Goal: Information Seeking & Learning: Learn about a topic

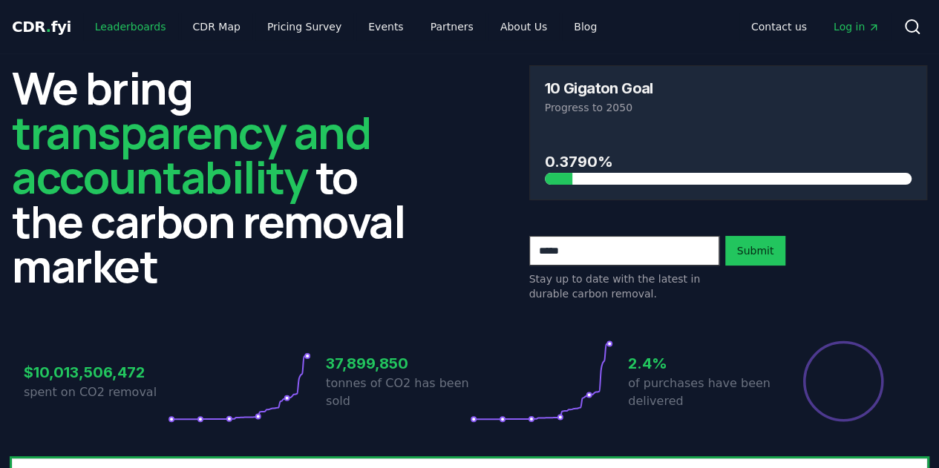
click at [124, 30] on link "Leaderboards" at bounding box center [130, 26] width 95 height 27
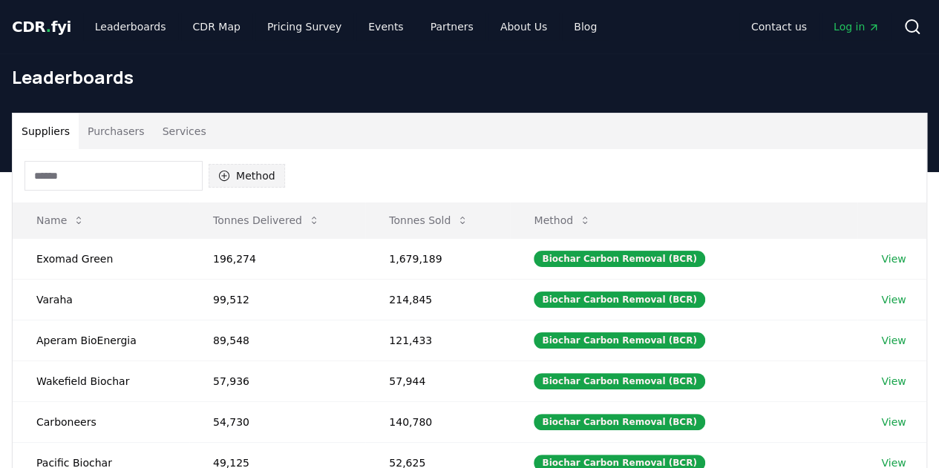
click at [266, 176] on button "Method" at bounding box center [247, 176] width 76 height 24
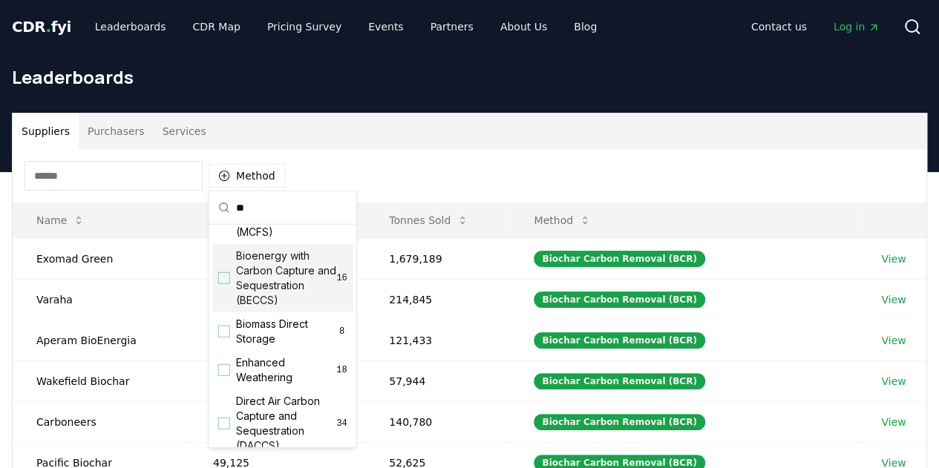
scroll to position [74, 0]
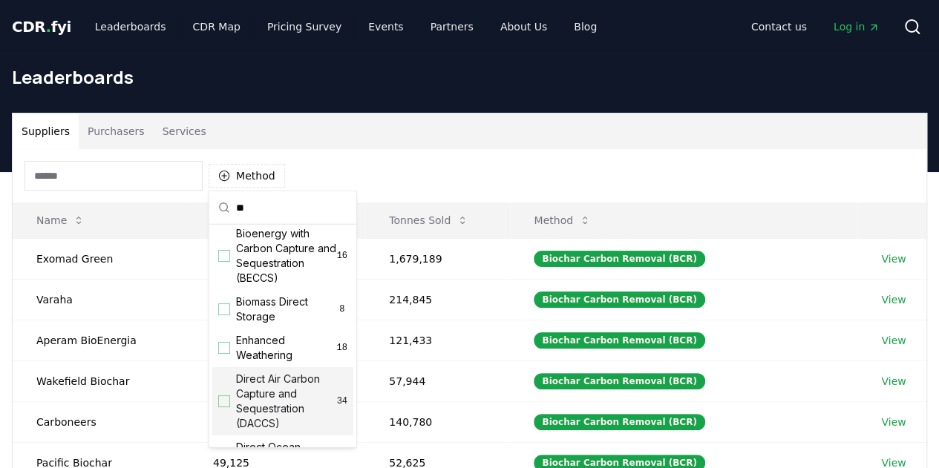
type input "**"
click at [276, 400] on span "Direct Air Carbon Capture and Sequestration (DACCS)" at bounding box center [286, 401] width 101 height 59
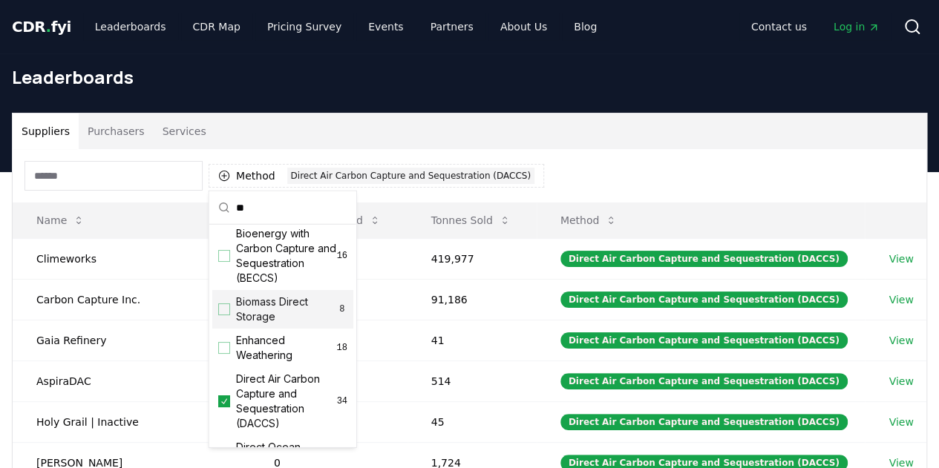
click at [558, 139] on div "Suppliers Purchasers Services" at bounding box center [470, 132] width 914 height 36
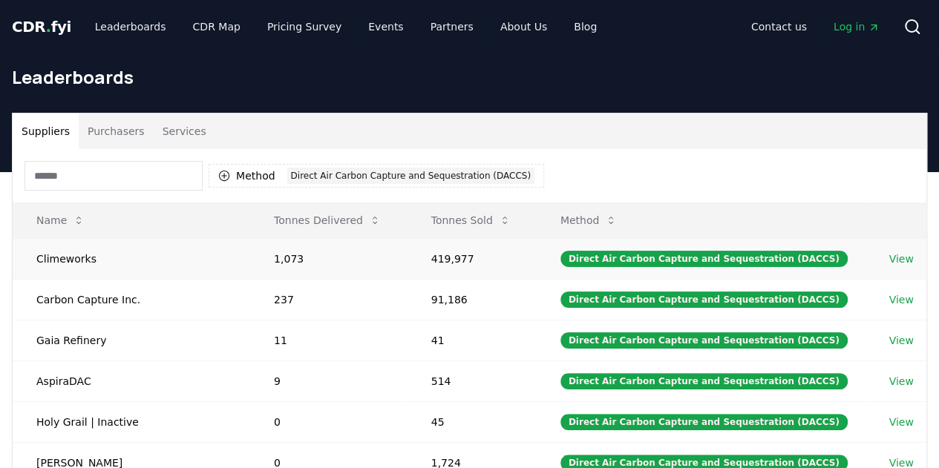
click at [898, 257] on link "View" at bounding box center [901, 259] width 25 height 15
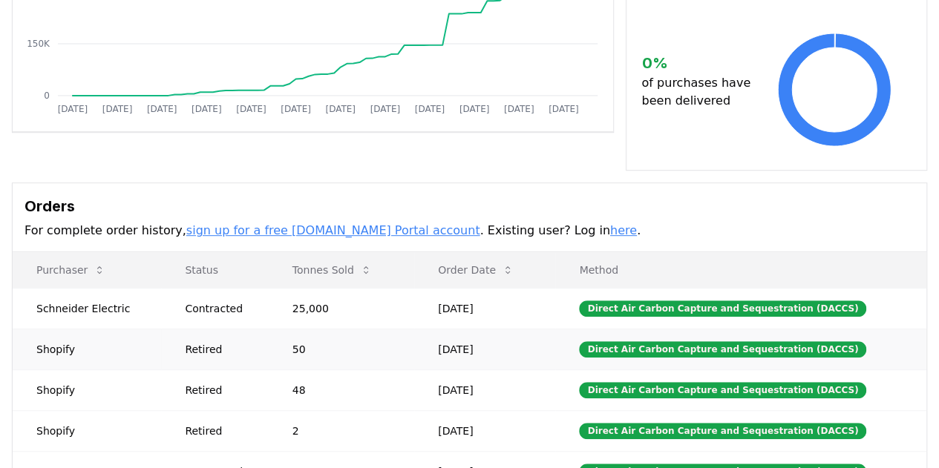
scroll to position [520, 0]
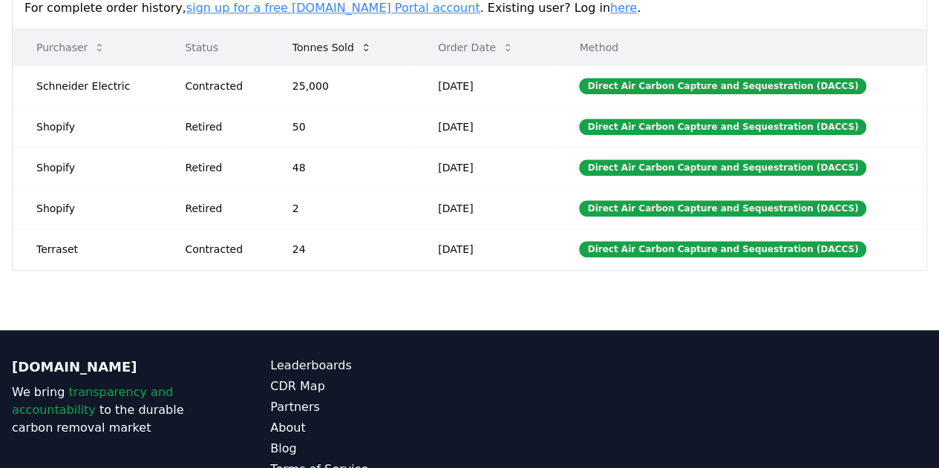
click at [319, 42] on button "Tonnes Sold" at bounding box center [332, 48] width 103 height 30
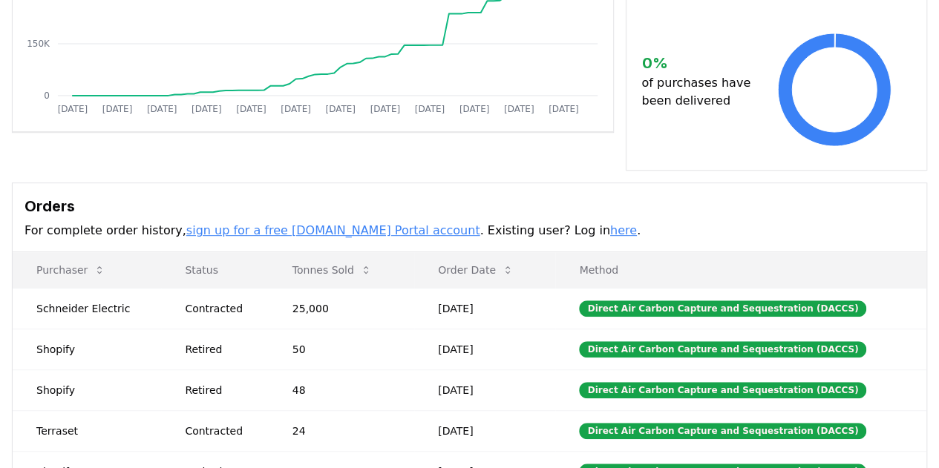
scroll to position [0, 0]
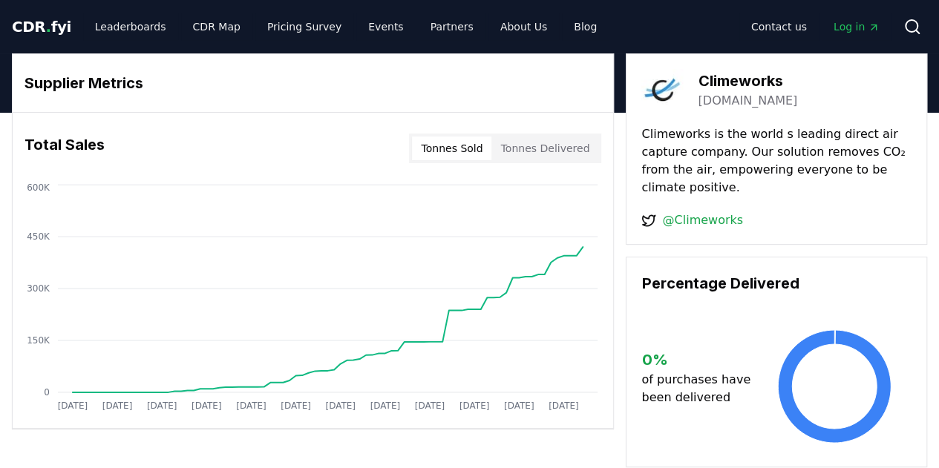
click at [46, 19] on span "." at bounding box center [48, 27] width 5 height 18
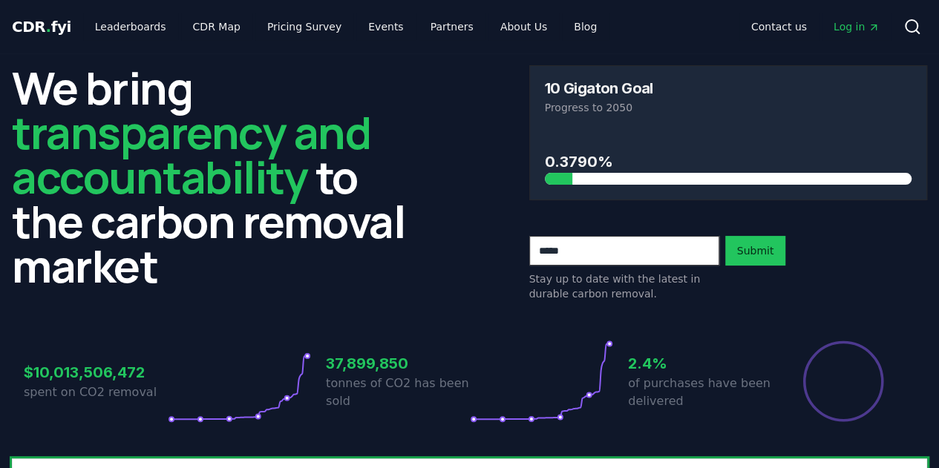
click at [846, 26] on span "Log in" at bounding box center [857, 26] width 46 height 15
click at [137, 24] on link "Leaderboards" at bounding box center [130, 26] width 95 height 27
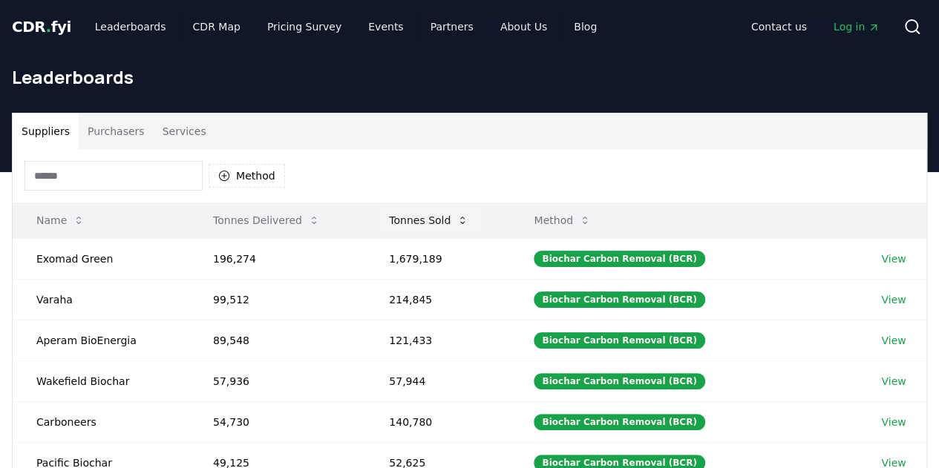
click at [425, 221] on button "Tonnes Sold" at bounding box center [428, 221] width 103 height 30
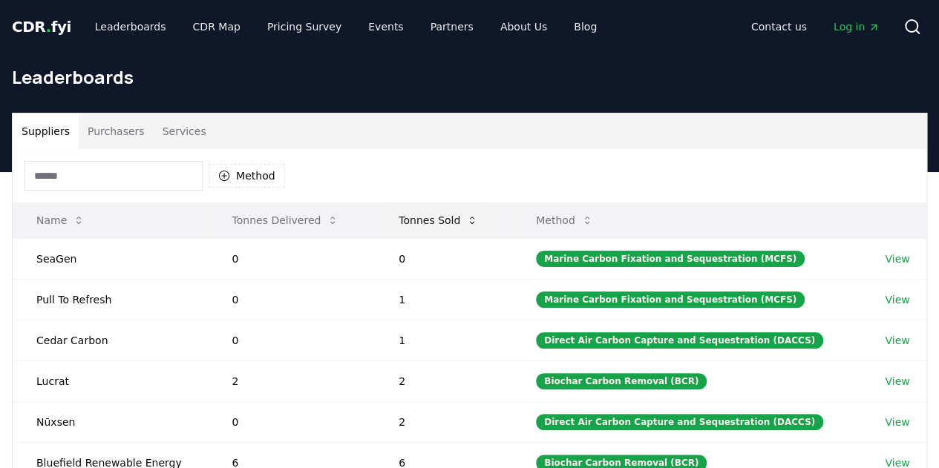
click at [425, 221] on button "Tonnes Sold" at bounding box center [438, 221] width 103 height 30
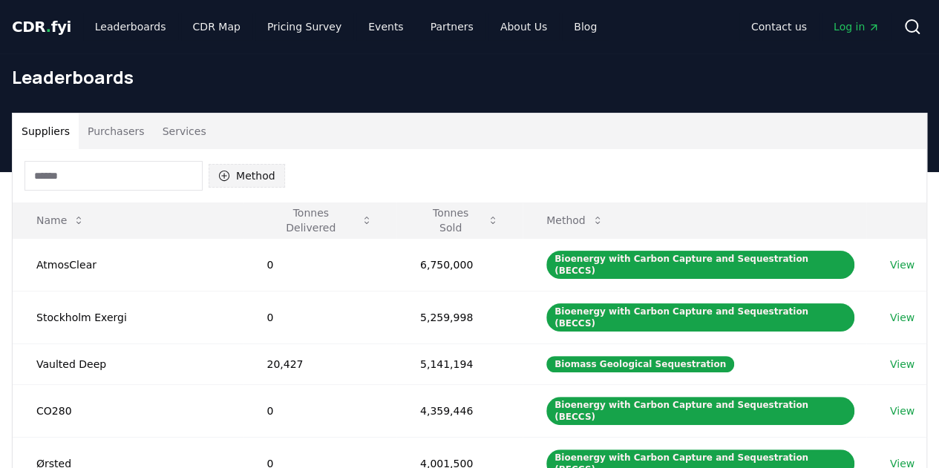
click at [238, 182] on button "Method" at bounding box center [247, 176] width 76 height 24
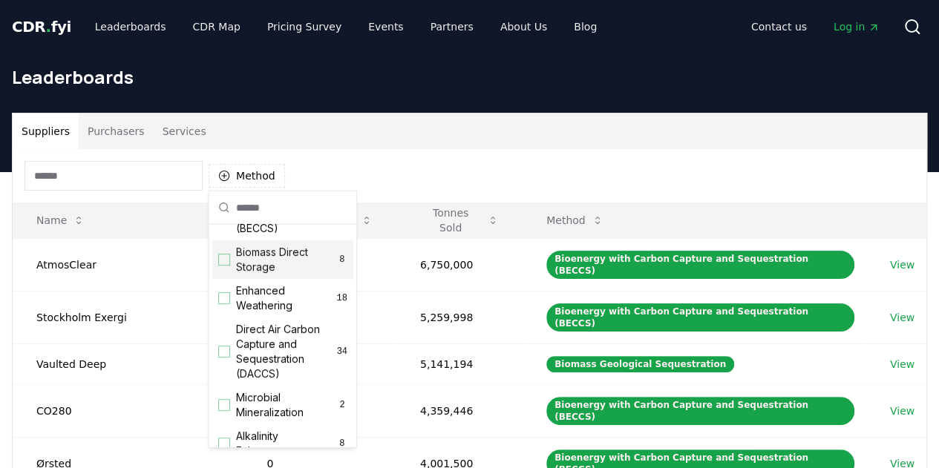
scroll to position [297, 0]
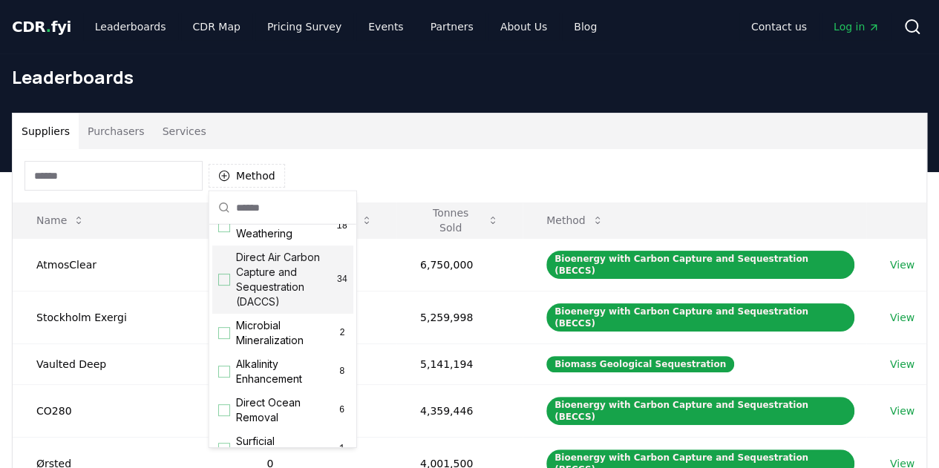
click at [288, 282] on span "Direct Air Carbon Capture and Sequestration (DACCS)" at bounding box center [286, 279] width 101 height 59
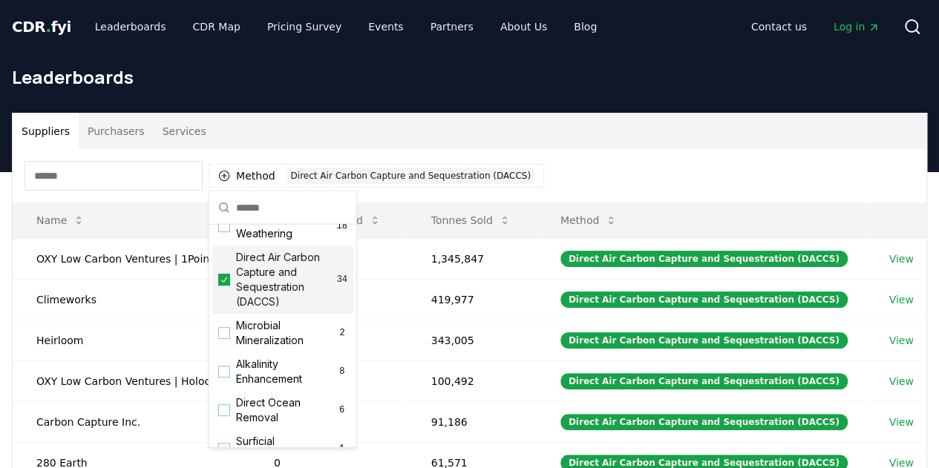
click at [676, 177] on div "Method 1 Direct Air Carbon Capture and Sequestration (DACCS)" at bounding box center [470, 175] width 914 height 53
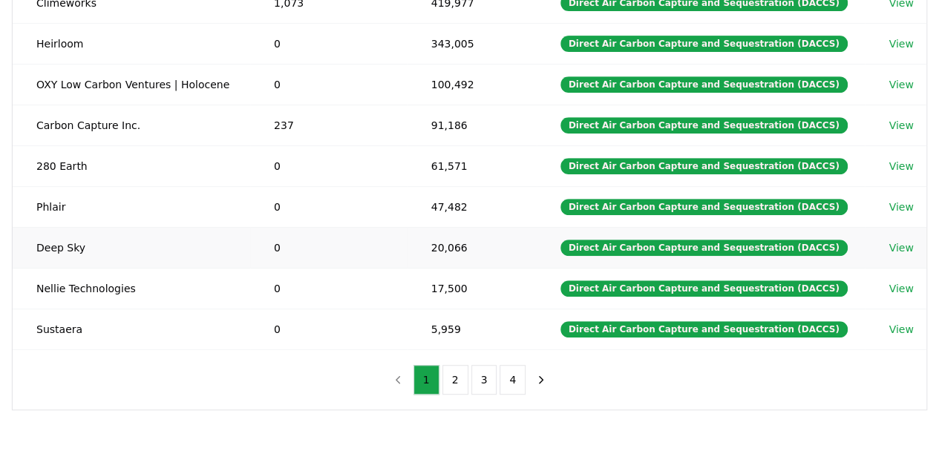
click at [904, 244] on link "View" at bounding box center [901, 248] width 25 height 15
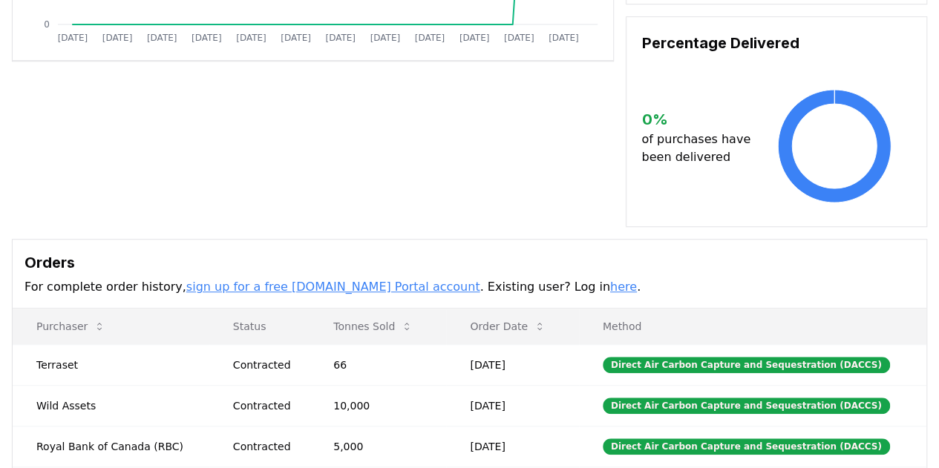
scroll to position [368, 0]
click at [346, 312] on button "Tonnes Sold" at bounding box center [372, 327] width 103 height 30
click at [351, 312] on button "Tonnes Sold" at bounding box center [372, 327] width 103 height 30
